Goal: Use online tool/utility: Utilize a website feature to perform a specific function

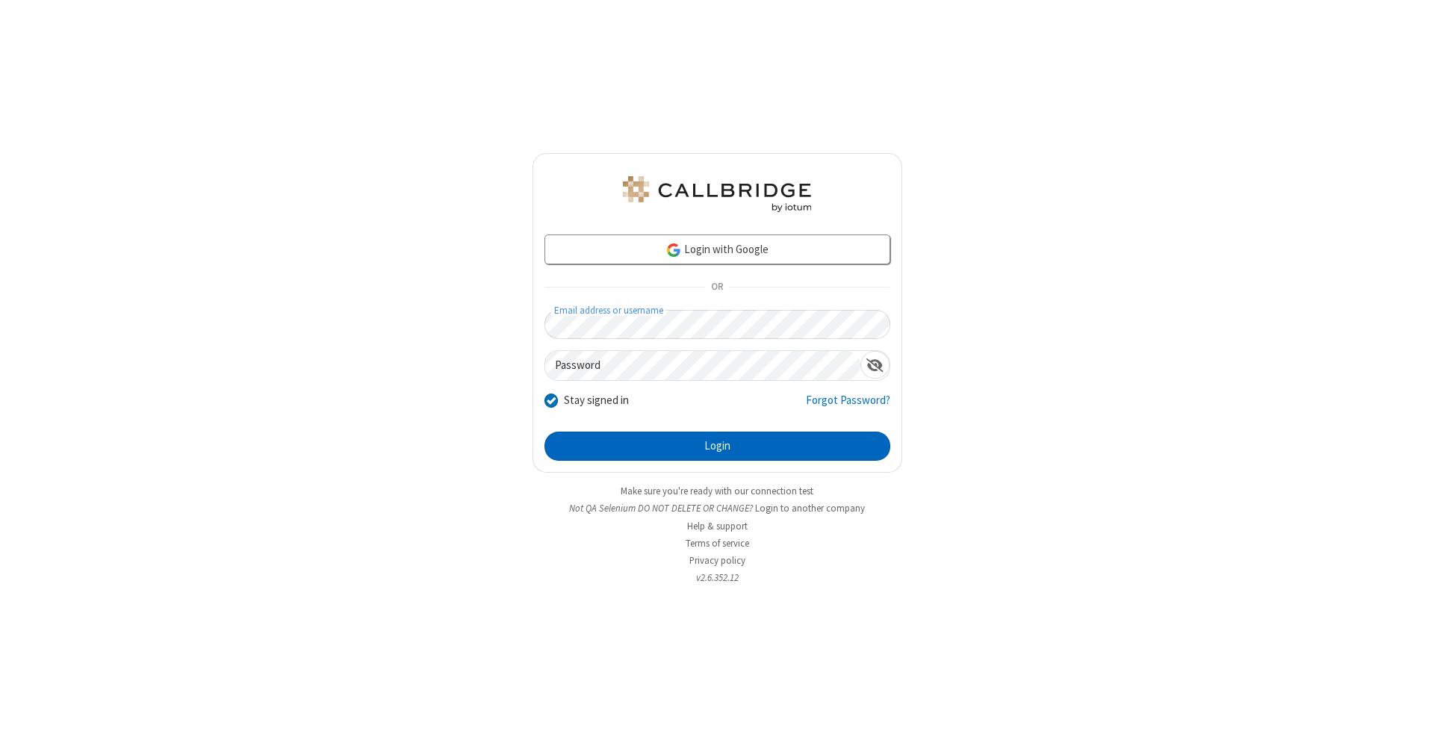
click at [717, 447] on button "Login" at bounding box center [718, 447] width 346 height 30
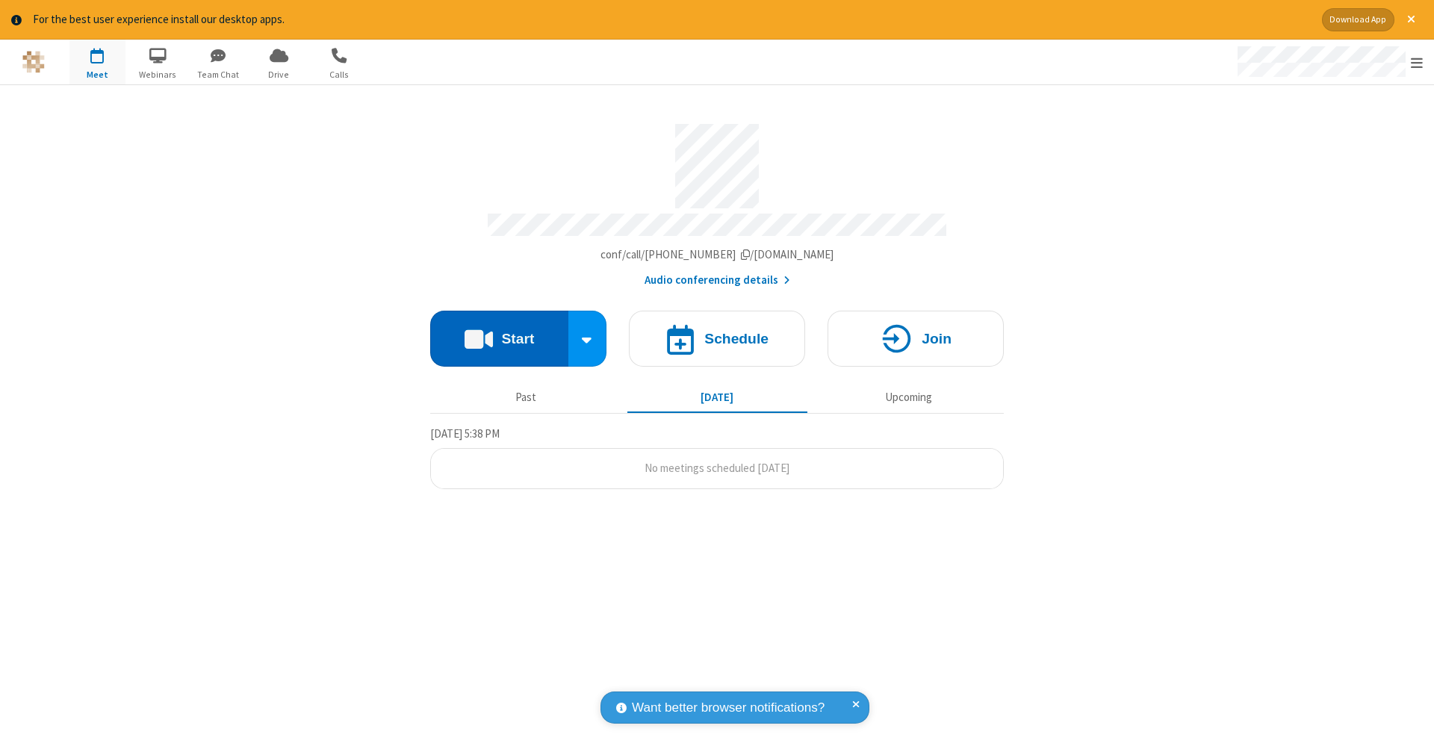
click at [499, 331] on button "Start" at bounding box center [499, 339] width 138 height 56
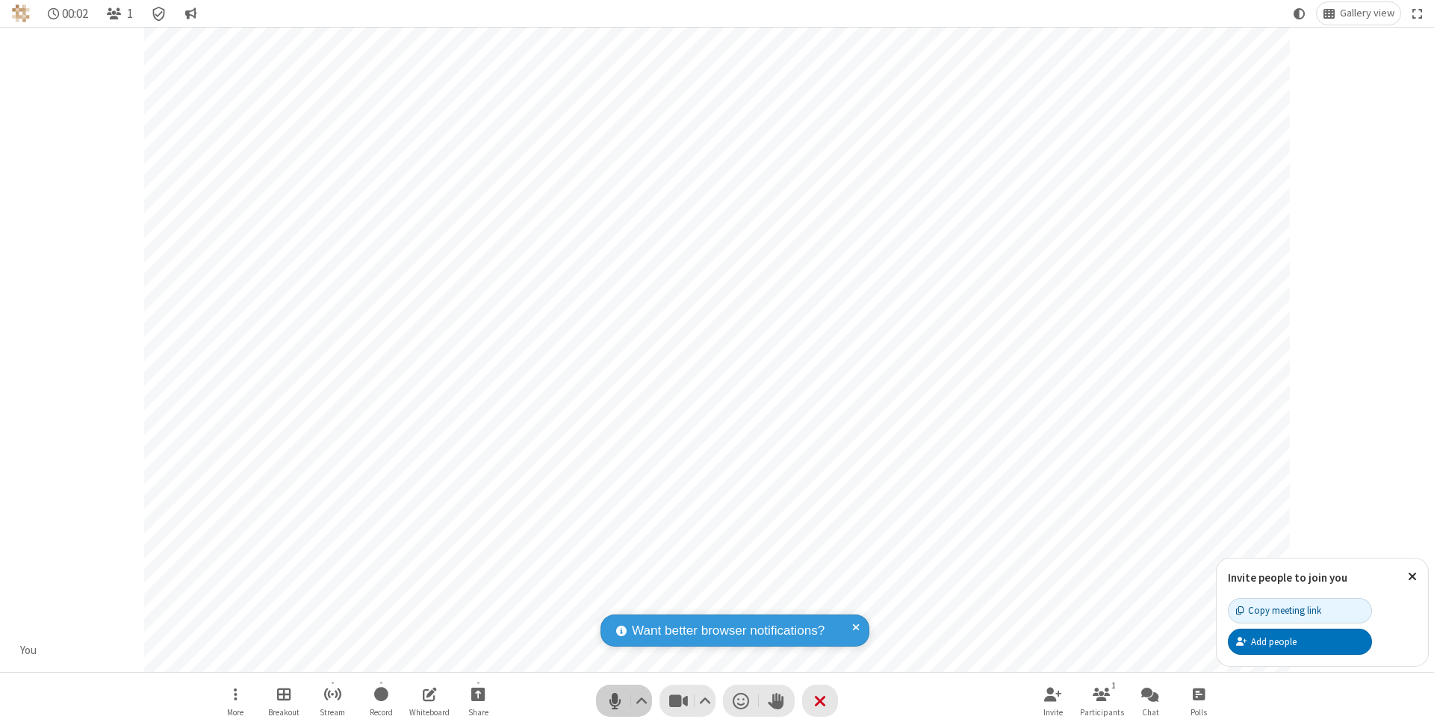
click at [615, 701] on span "Mute (⌘+Shift+A)" at bounding box center [615, 701] width 22 height 22
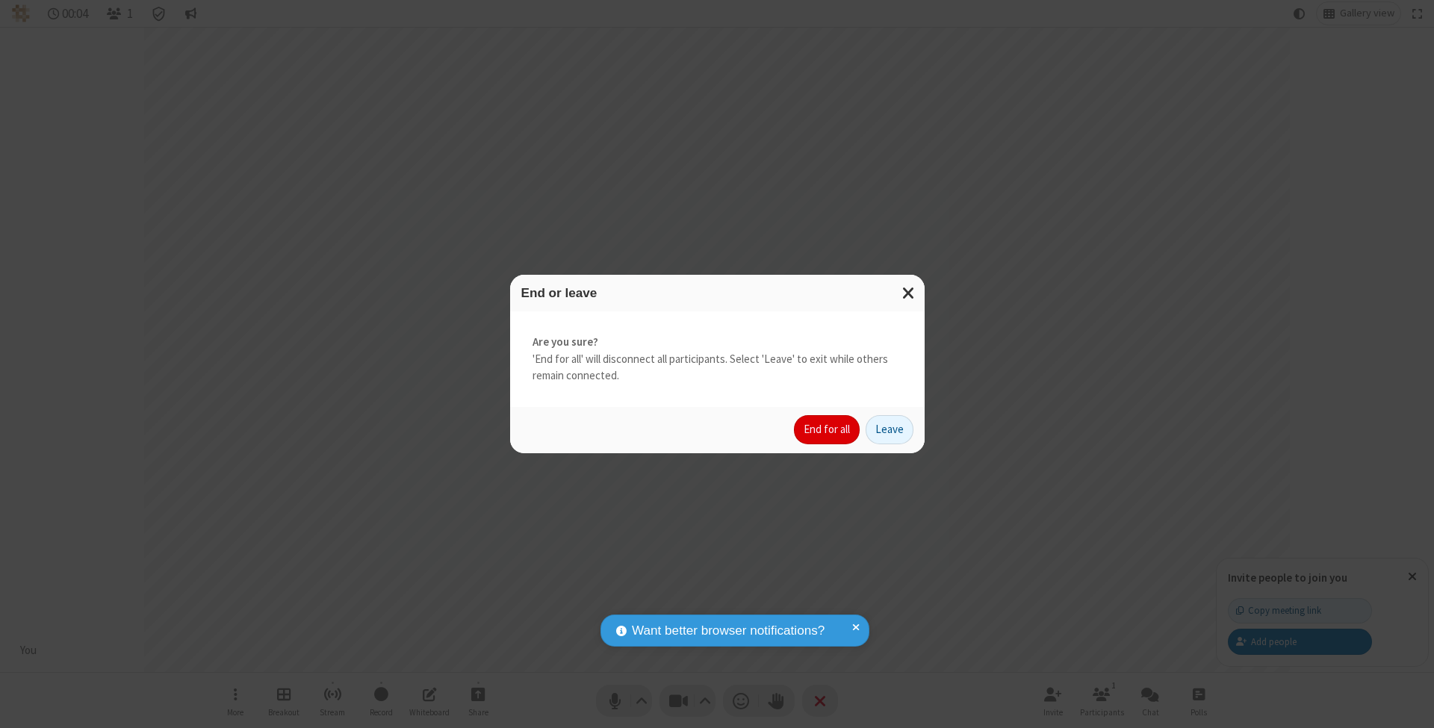
click at [828, 429] on button "End for all" at bounding box center [827, 430] width 66 height 30
